Goal: Answer question/provide support

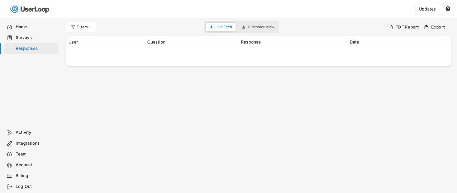
click at [27, 37] on div "Surveys" at bounding box center [36, 38] width 40 height 6
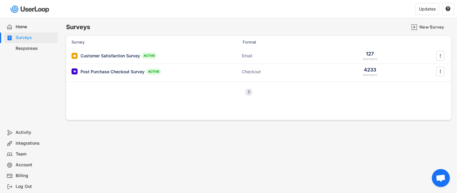
click at [32, 28] on div "Home" at bounding box center [36, 27] width 40 height 6
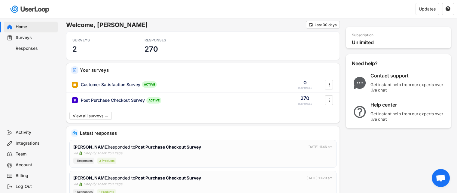
click at [23, 28] on div "Home" at bounding box center [36, 27] width 40 height 6
click at [29, 49] on div "Responses" at bounding box center [36, 49] width 40 height 6
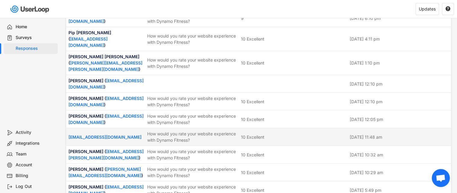
scroll to position [120, 0]
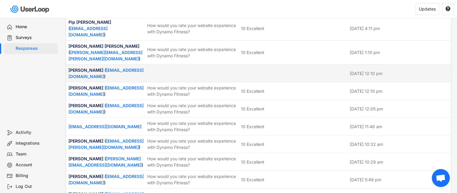
drag, startPoint x: 253, startPoint y: 61, endPoint x: 251, endPoint y: 64, distance: 4.5
click at [253, 71] on div at bounding box center [293, 73] width 105 height 5
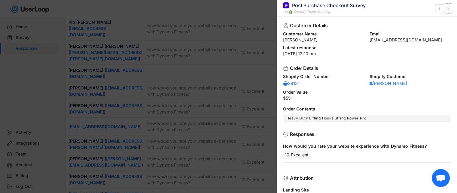
click at [450, 8] on icon at bounding box center [448, 8] width 6 height 6
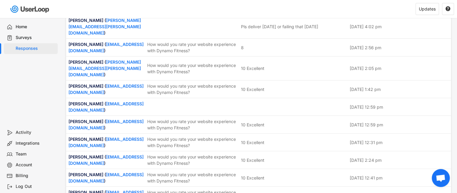
scroll to position [1261, 0]
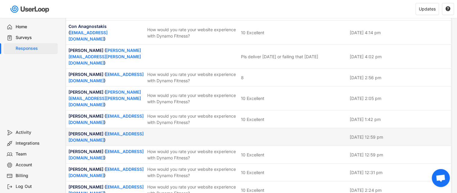
click at [274, 134] on div at bounding box center [293, 136] width 105 height 5
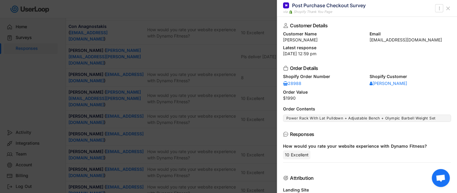
click at [447, 7] on use at bounding box center [447, 8] width 3 height 3
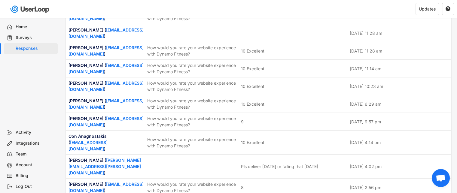
scroll to position [1141, 0]
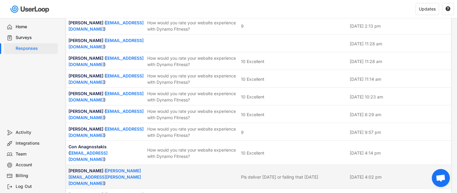
click at [247, 174] on div "Pls deliver [DATE] or failing that [DATE]" at bounding box center [279, 177] width 77 height 6
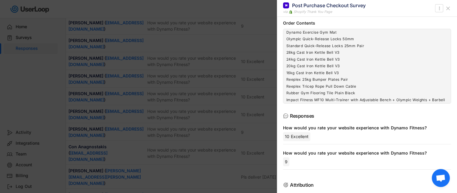
scroll to position [167, 0]
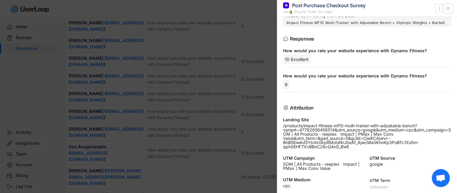
click at [450, 8] on icon at bounding box center [448, 8] width 6 height 6
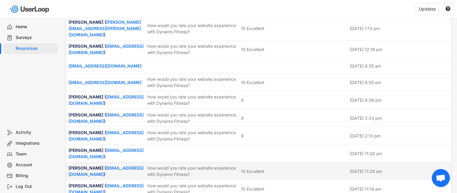
scroll to position [1021, 0]
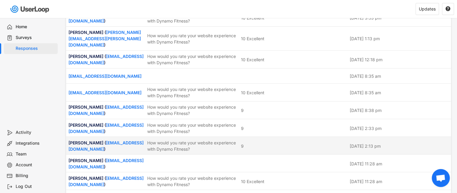
click at [284, 143] on div "9" at bounding box center [293, 146] width 105 height 6
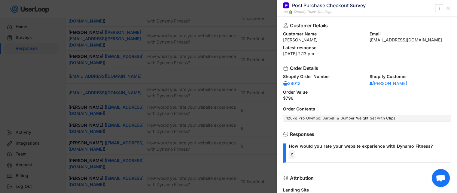
click at [450, 10] on icon at bounding box center [448, 8] width 6 height 6
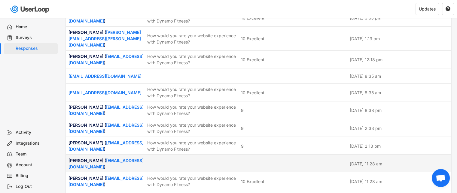
click at [291, 155] on div "[PERSON_NAME] ( [EMAIL_ADDRESS][DOMAIN_NAME] ) [DATE] 11:28 am" at bounding box center [258, 163] width 385 height 17
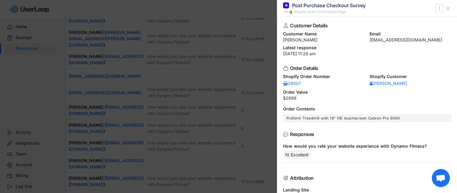
click at [450, 9] on icon at bounding box center [448, 8] width 6 height 6
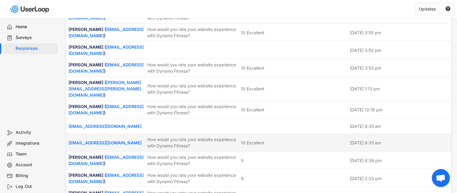
scroll to position [961, 0]
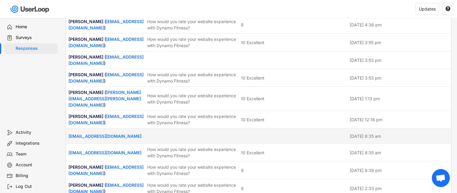
click at [279, 133] on div at bounding box center [293, 135] width 105 height 5
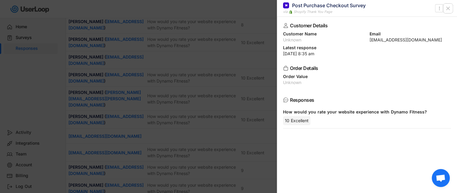
click at [447, 11] on icon at bounding box center [448, 8] width 6 height 6
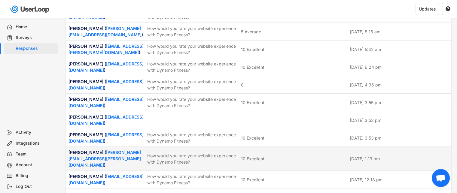
scroll to position [871, 0]
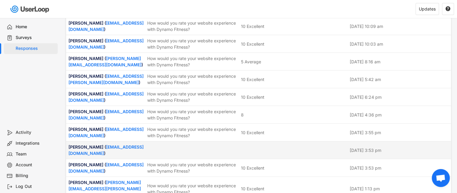
click at [255, 141] on div "[PERSON_NAME] ( [EMAIL_ADDRESS][DOMAIN_NAME] ) [DATE] 3:53 pm" at bounding box center [258, 149] width 385 height 17
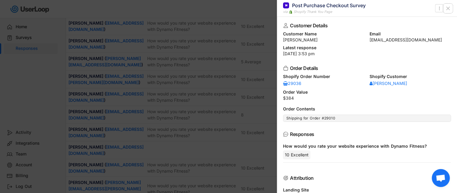
click at [446, 7] on icon at bounding box center [448, 8] width 6 height 6
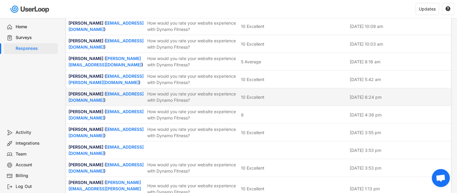
scroll to position [811, 0]
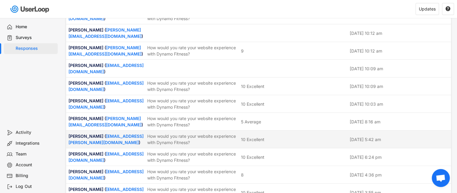
click at [297, 136] on div "10 Excellent" at bounding box center [293, 139] width 105 height 6
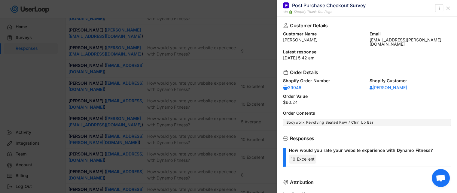
click at [447, 10] on icon at bounding box center [448, 8] width 6 height 6
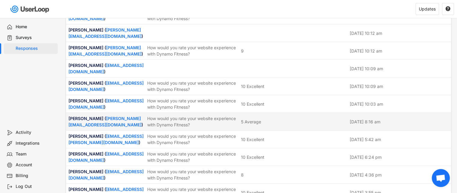
click at [224, 115] on div "How would you rate your website experience with Dynamo Fitness?" at bounding box center [192, 121] width 90 height 13
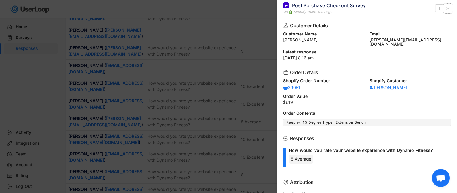
click at [444, 9] on button at bounding box center [448, 9] width 10 height 10
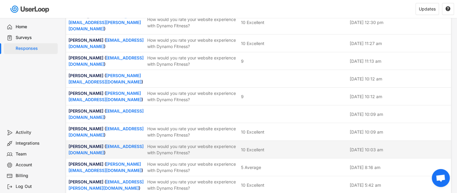
scroll to position [751, 0]
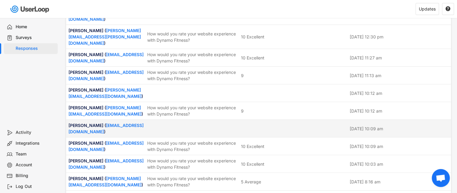
click at [267, 126] on div at bounding box center [293, 128] width 105 height 5
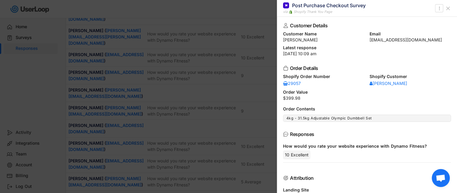
click at [449, 7] on icon at bounding box center [448, 8] width 6 height 6
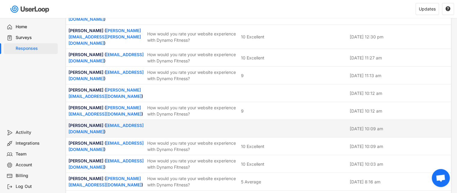
scroll to position [721, 0]
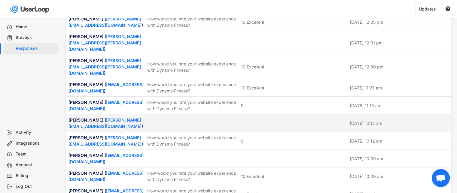
click at [256, 114] on div "[PERSON_NAME] ( [PERSON_NAME][EMAIL_ADDRESS][DOMAIN_NAME] ) [DATE] 10:12 am" at bounding box center [258, 122] width 385 height 17
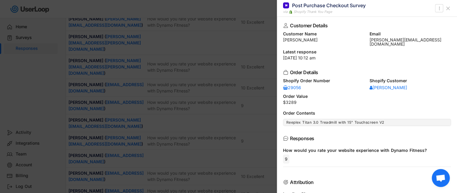
click at [448, 10] on icon at bounding box center [448, 8] width 6 height 6
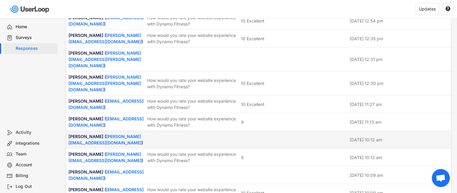
scroll to position [691, 0]
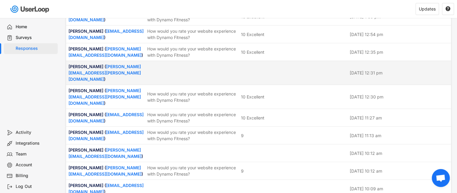
click at [273, 70] on div at bounding box center [293, 72] width 105 height 5
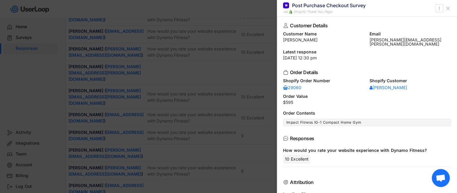
click at [446, 8] on icon at bounding box center [448, 8] width 6 height 6
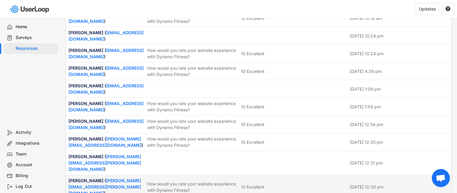
scroll to position [571, 0]
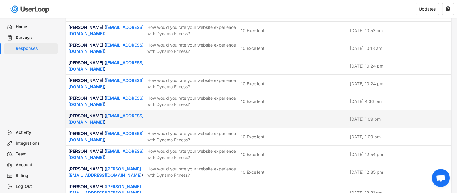
click at [273, 116] on div at bounding box center [293, 118] width 105 height 5
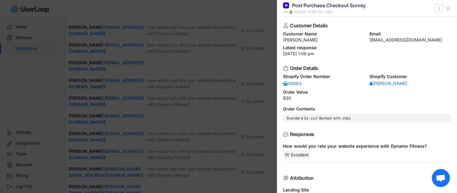
click at [449, 10] on icon at bounding box center [448, 8] width 6 height 6
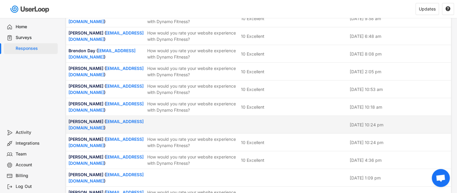
scroll to position [511, 0]
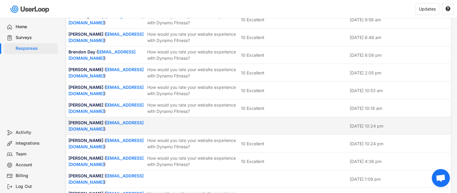
click at [248, 123] on div at bounding box center [293, 125] width 105 height 5
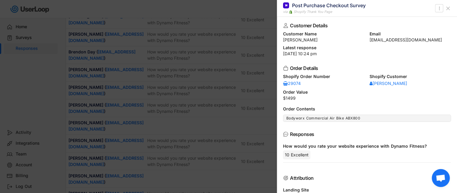
click at [449, 7] on use at bounding box center [447, 8] width 3 height 3
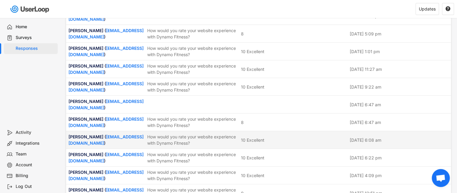
scroll to position [300, 0]
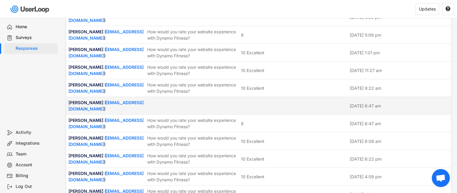
click at [254, 97] on div "[PERSON_NAME] ( [EMAIL_ADDRESS][DOMAIN_NAME] ) [DATE] 6:47 am" at bounding box center [258, 105] width 385 height 17
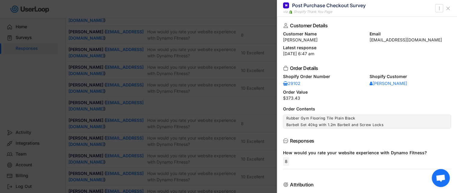
click at [447, 9] on use at bounding box center [447, 8] width 3 height 3
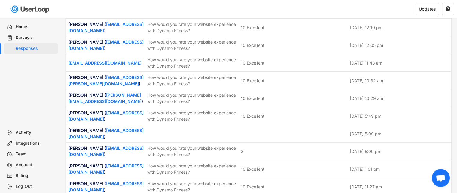
scroll to position [180, 0]
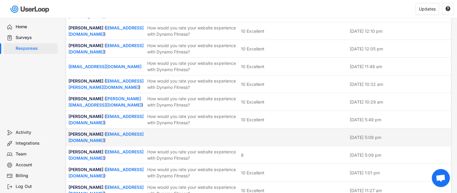
click at [274, 135] on div at bounding box center [293, 137] width 105 height 5
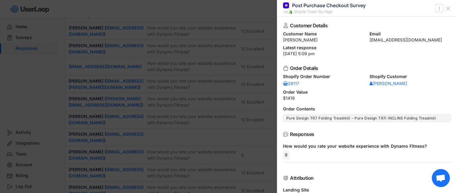
click at [446, 8] on icon at bounding box center [448, 8] width 6 height 6
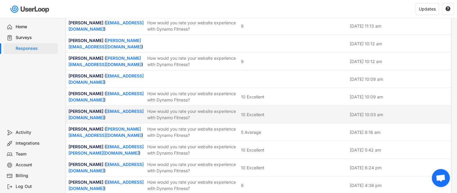
scroll to position [811, 0]
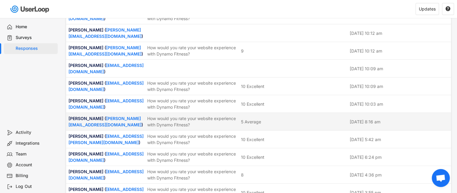
click at [234, 115] on div "How would you rate your website experience with Dynamo Fitness?" at bounding box center [192, 121] width 90 height 13
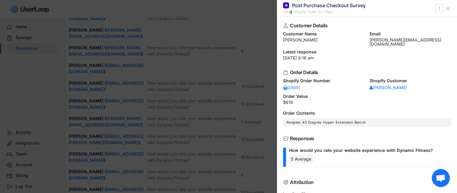
drag, startPoint x: 314, startPoint y: 41, endPoint x: 281, endPoint y: 41, distance: 32.7
click at [281, 41] on div "Customer Details Customer Name [PERSON_NAME] Email [PERSON_NAME][EMAIL_ADDRESS]…" at bounding box center [367, 105] width 180 height 176
copy div "[PERSON_NAME]"
drag, startPoint x: 365, startPoint y: 42, endPoint x: 422, endPoint y: 43, distance: 57.4
click at [422, 43] on div "Customer Details Customer Name [PERSON_NAME] Email [PERSON_NAME][EMAIL_ADDRESS]…" at bounding box center [367, 105] width 180 height 176
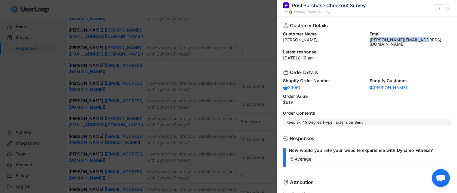
copy div "[PERSON_NAME][EMAIL_ADDRESS][DOMAIN_NAME]"
